Goal: Find specific page/section

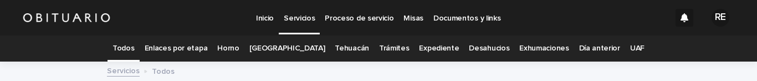
click at [425, 35] on link "Expediente" at bounding box center [439, 48] width 40 height 26
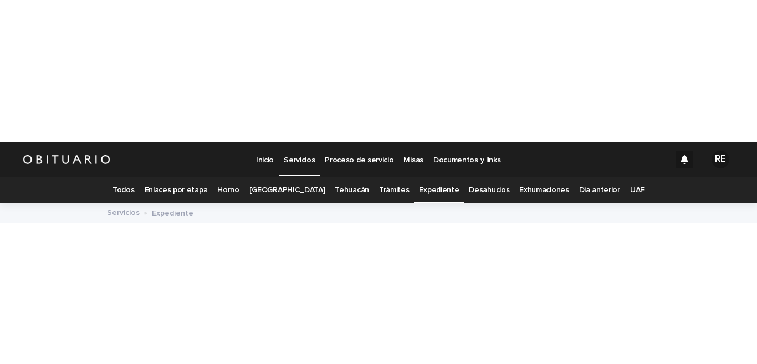
scroll to position [35, 0]
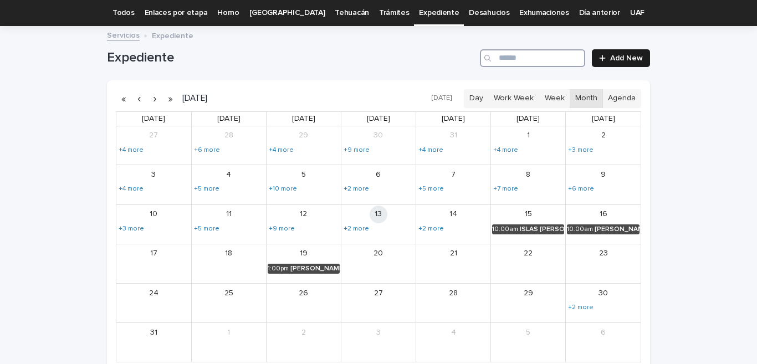
click at [522, 59] on input "Search" at bounding box center [532, 58] width 105 height 18
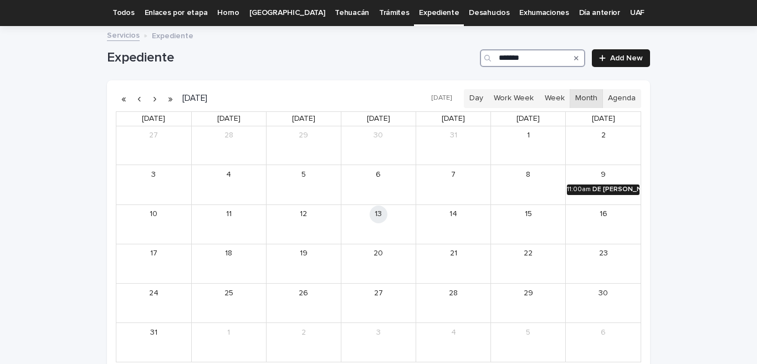
click at [612, 80] on div "DE [PERSON_NAME]" at bounding box center [615, 190] width 47 height 8
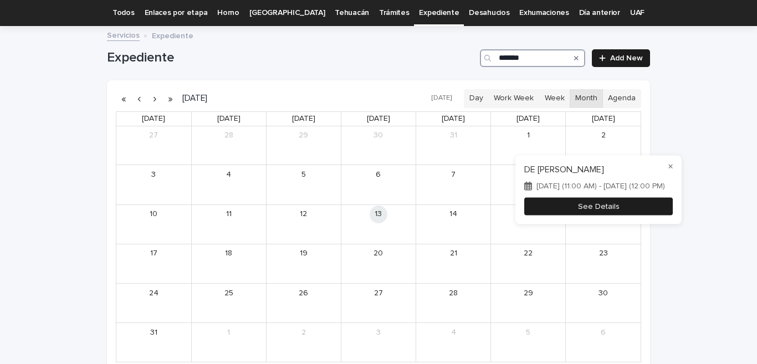
type input "*******"
click at [628, 80] on button "See Details" at bounding box center [598, 206] width 149 height 18
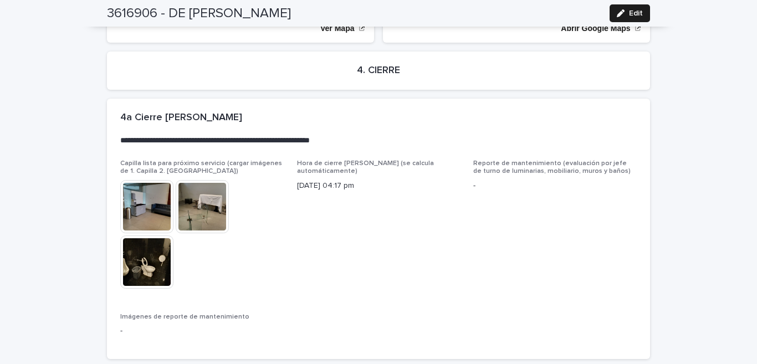
scroll to position [2543, 0]
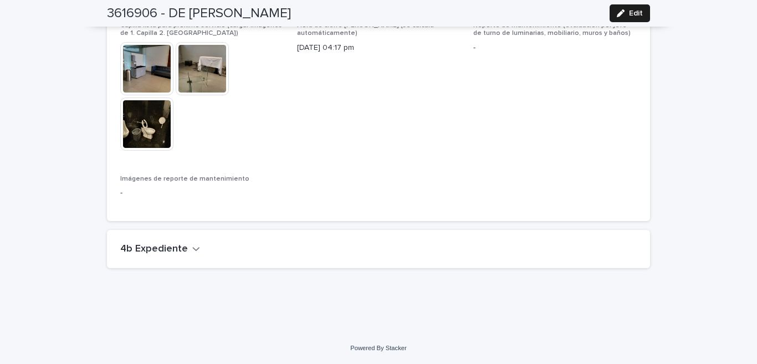
click at [179, 80] on h2 "4b Expediente" at bounding box center [154, 249] width 68 height 12
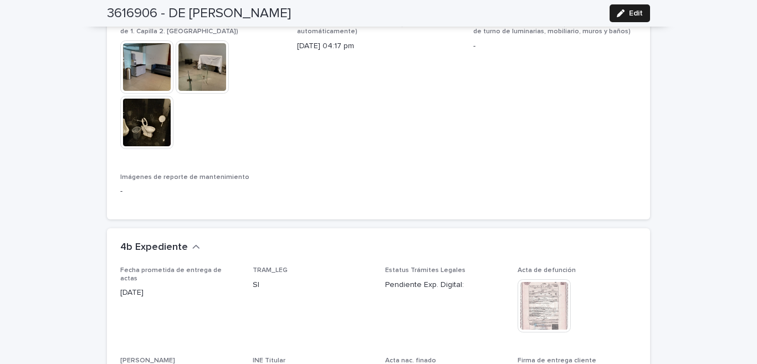
scroll to position [2706, 0]
